Goal: Task Accomplishment & Management: Complete application form

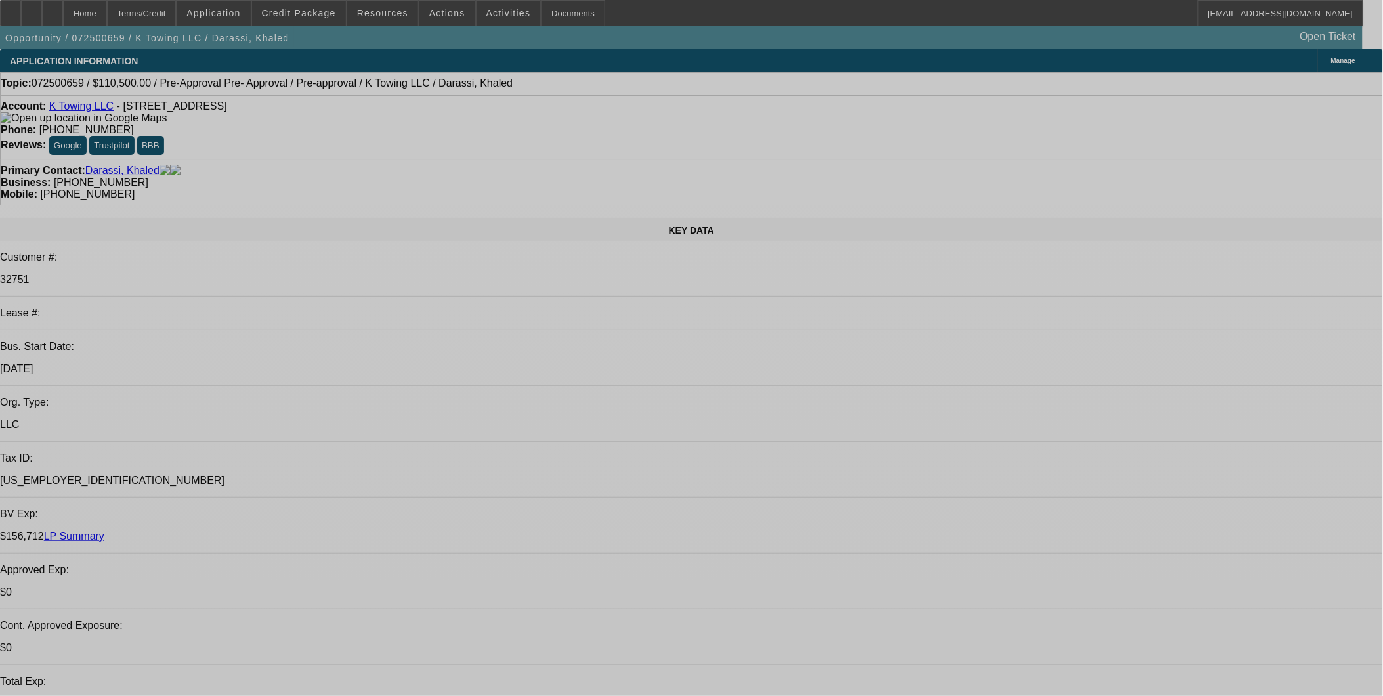
select select "0"
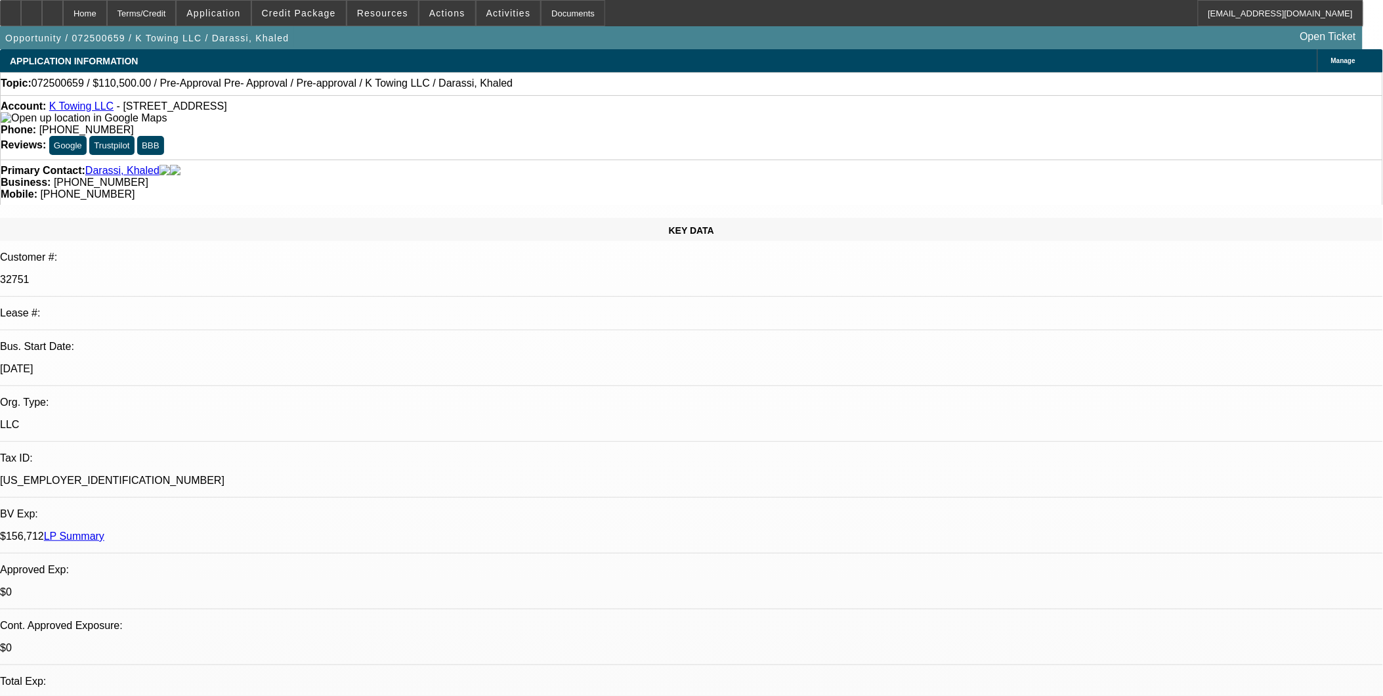
select select "0"
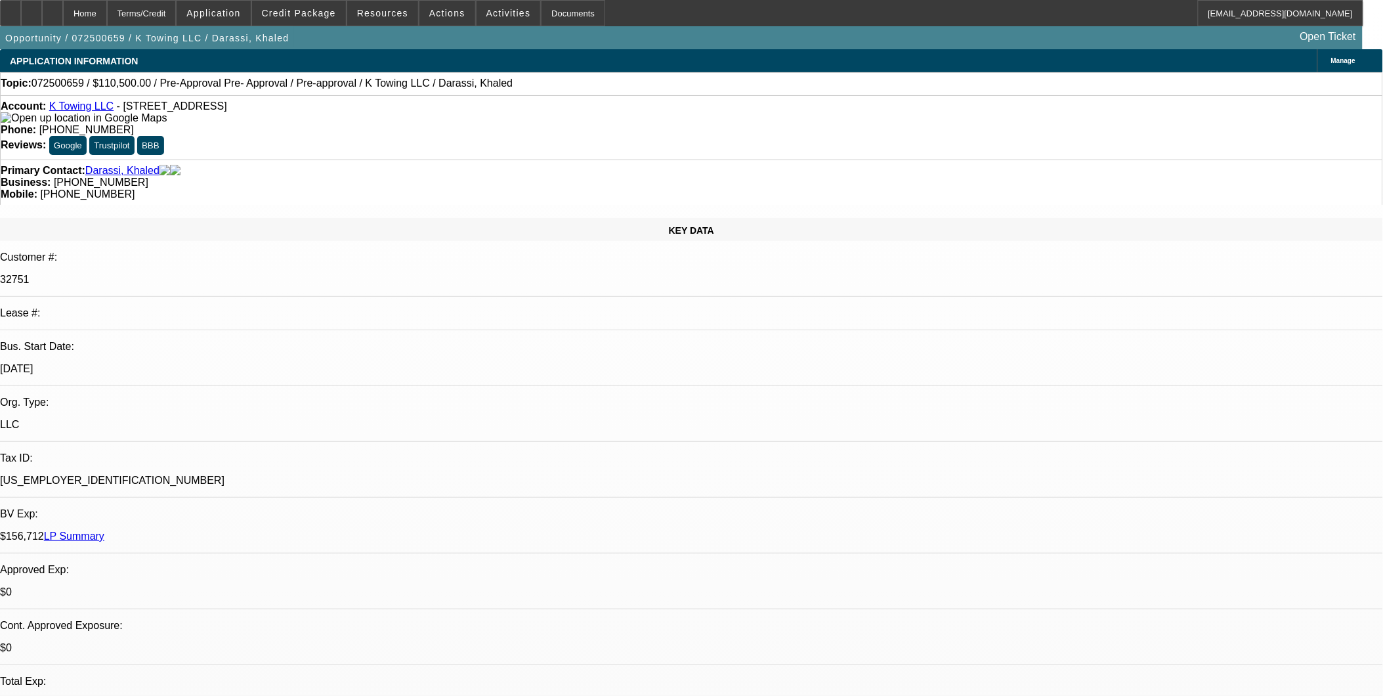
select select "0.15"
select select "2"
select select "0"
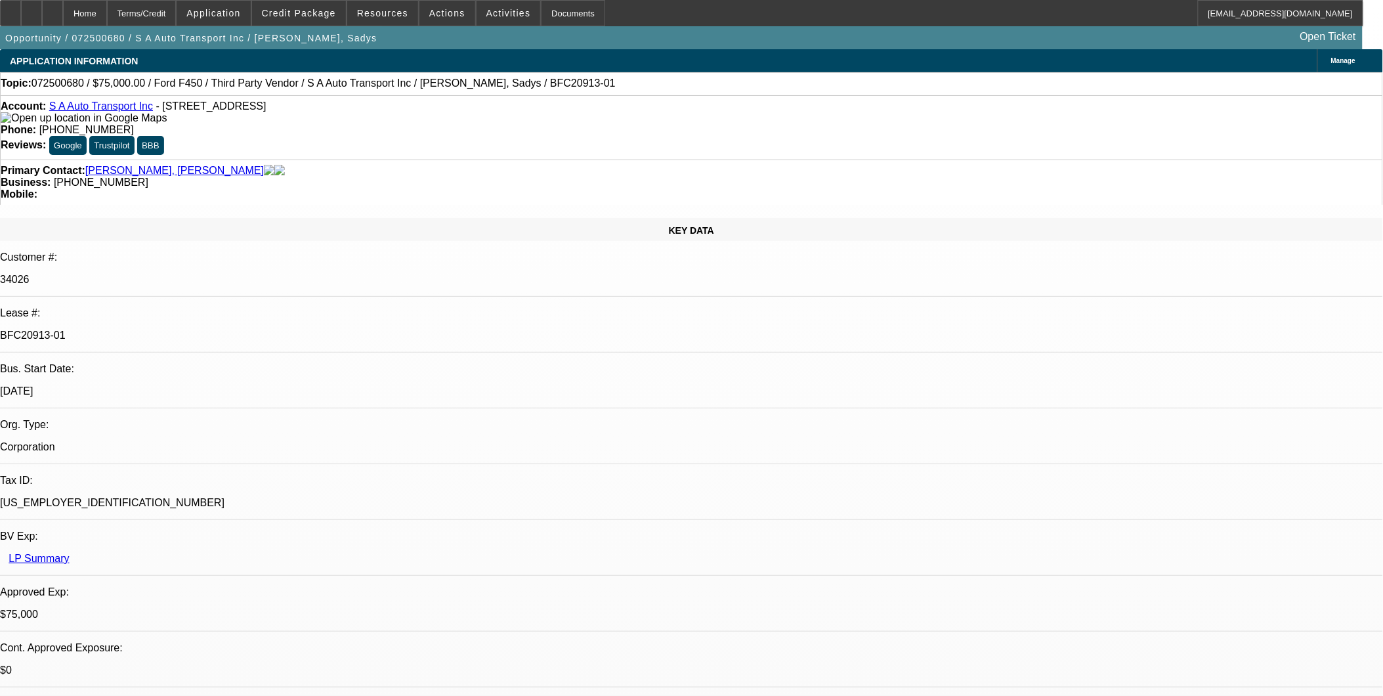
select select "0"
select select "0.1"
select select "0"
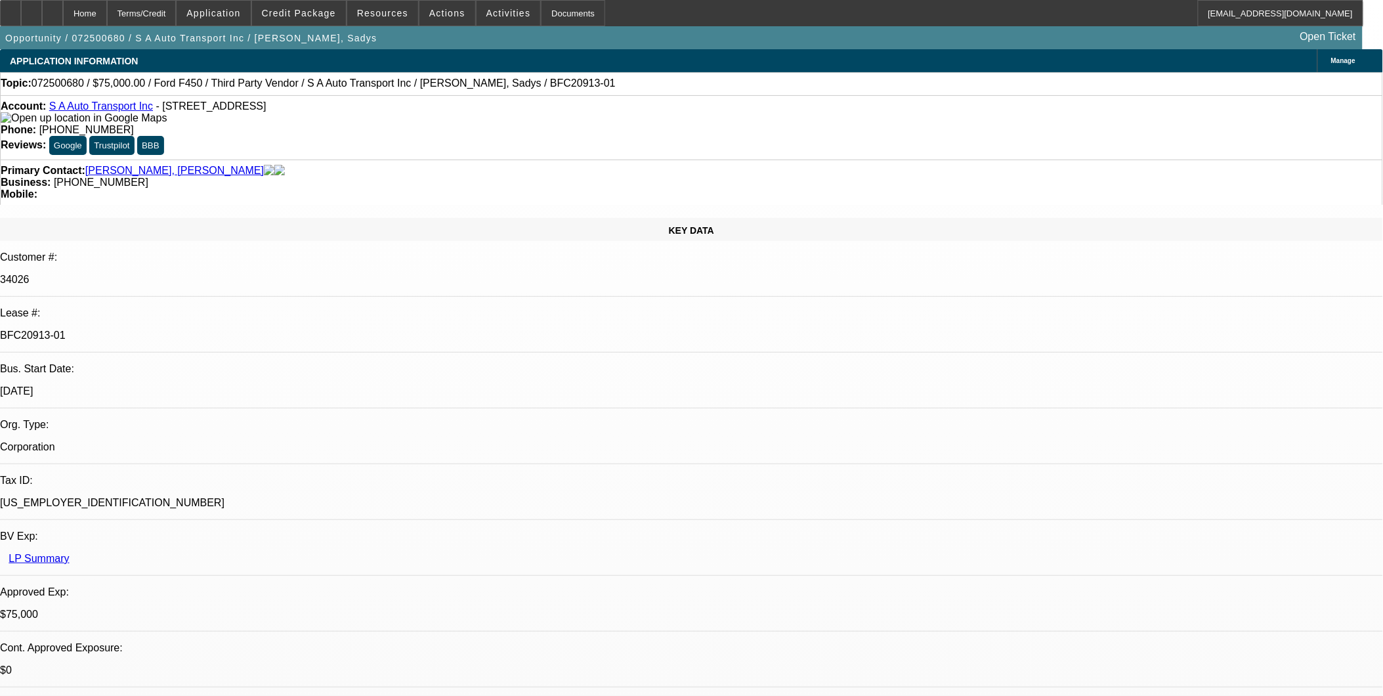
select select "0"
select select "0.1"
select select "0"
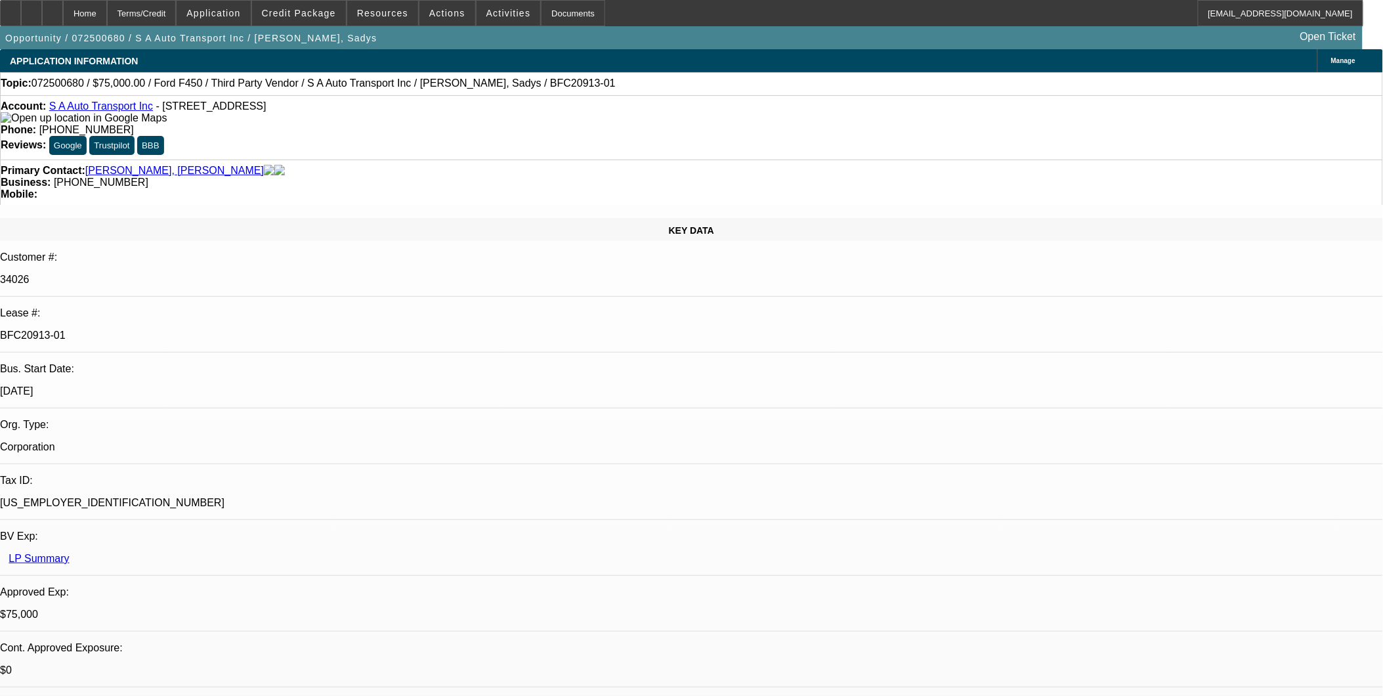
select select "0"
select select "1"
select select "2"
select select "4"
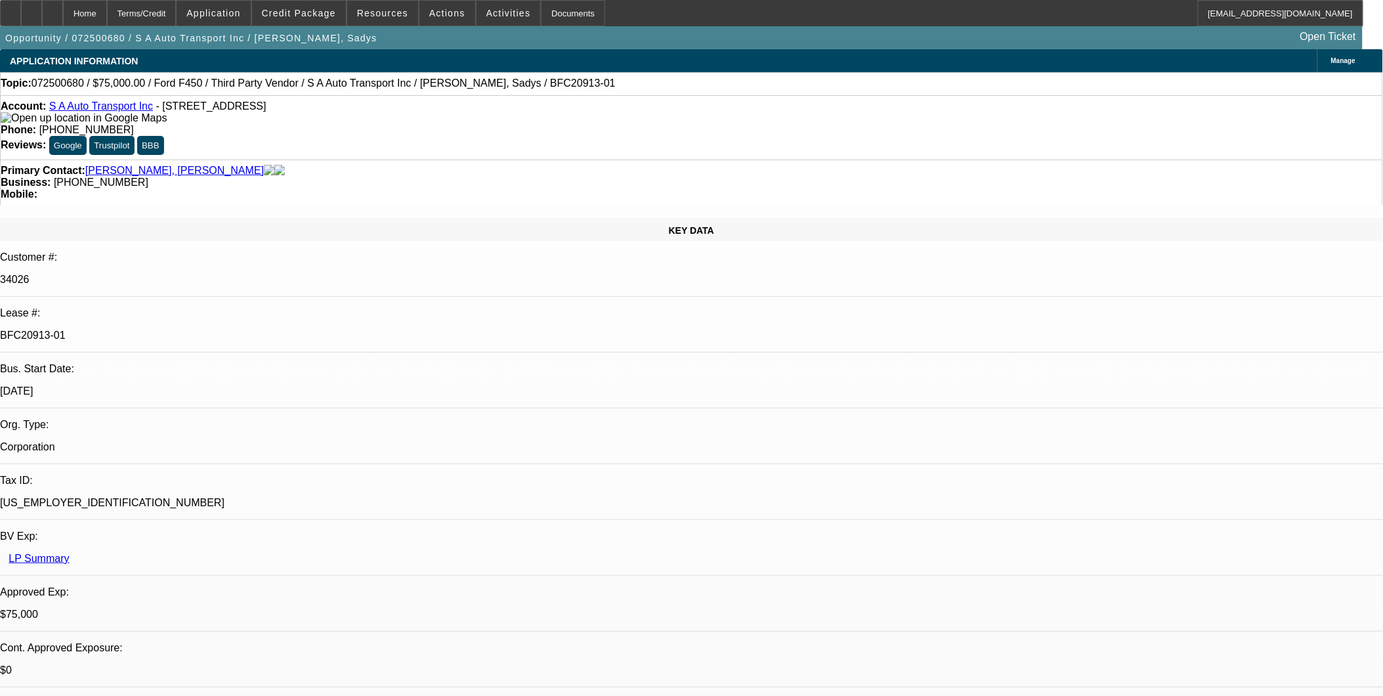
select select "1"
select select "6"
select select "1"
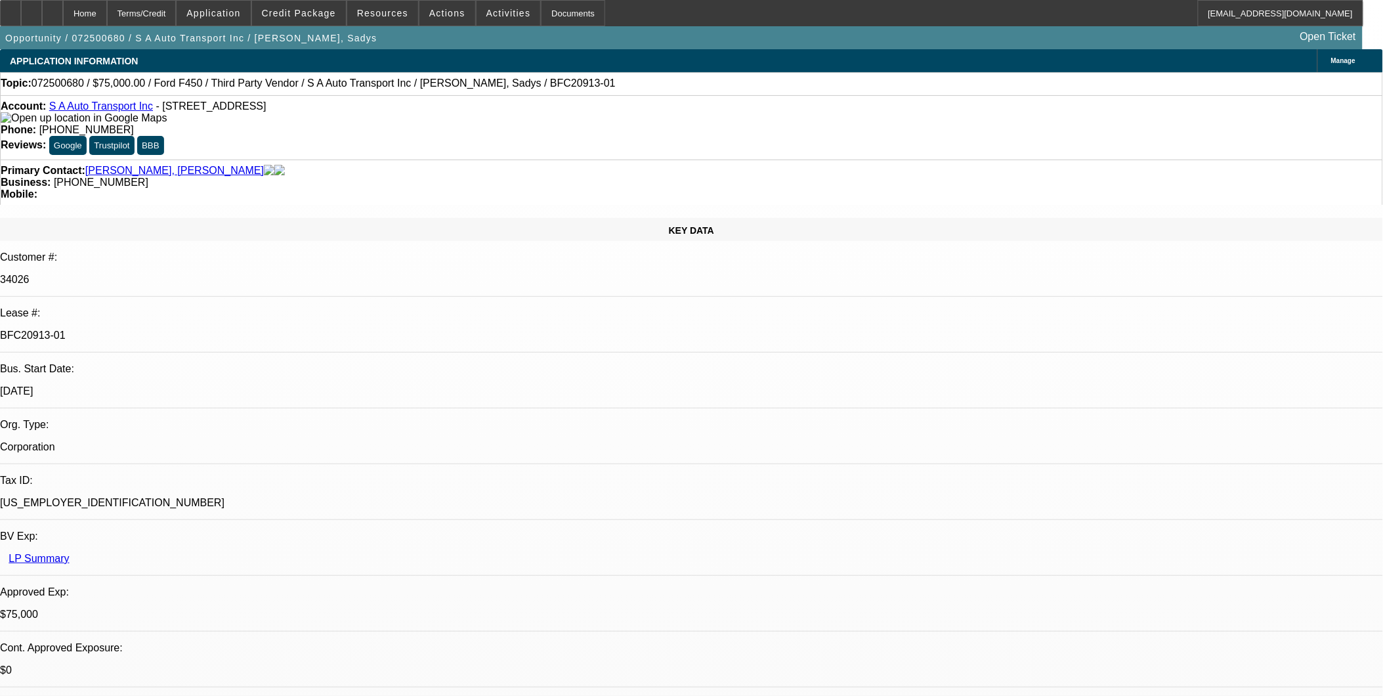
select select "4"
select select "1"
select select "6"
